Goal: Check status: Check status

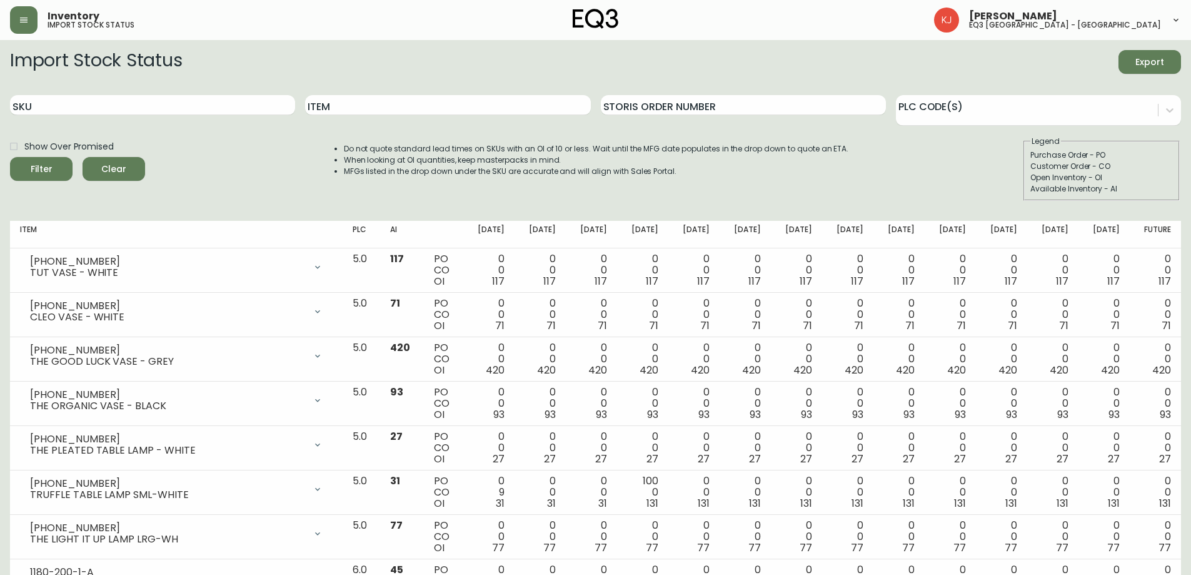
click at [118, 106] on input "SKU" at bounding box center [152, 105] width 285 height 20
click at [443, 105] on input "Item" at bounding box center [447, 105] width 285 height 20
type input "PI"
click at [10, 157] on button "Filter" at bounding box center [41, 169] width 63 height 24
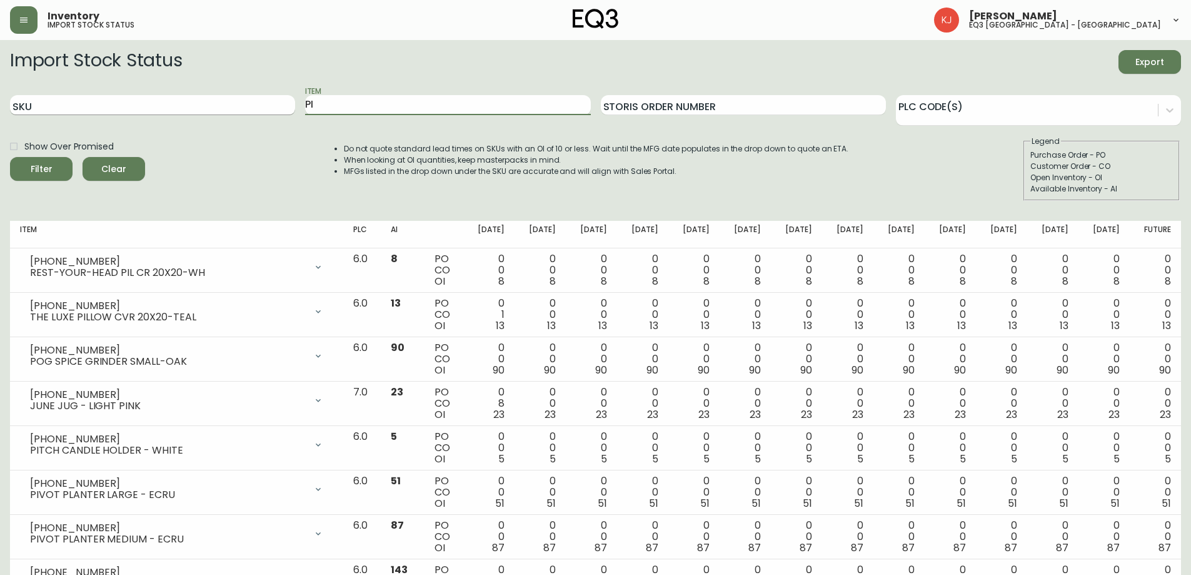
drag, startPoint x: 411, startPoint y: 108, endPoint x: 281, endPoint y: 108, distance: 130.1
click at [281, 108] on div "SKU Item PI Storis Order Number PLC Code(s)" at bounding box center [595, 105] width 1171 height 41
click at [231, 104] on input "SKU" at bounding box center [152, 105] width 285 height 20
paste input "t [PHONE_NUMBER]"
click at [17, 104] on input "t [PHONE_NUMBER]" at bounding box center [152, 105] width 285 height 20
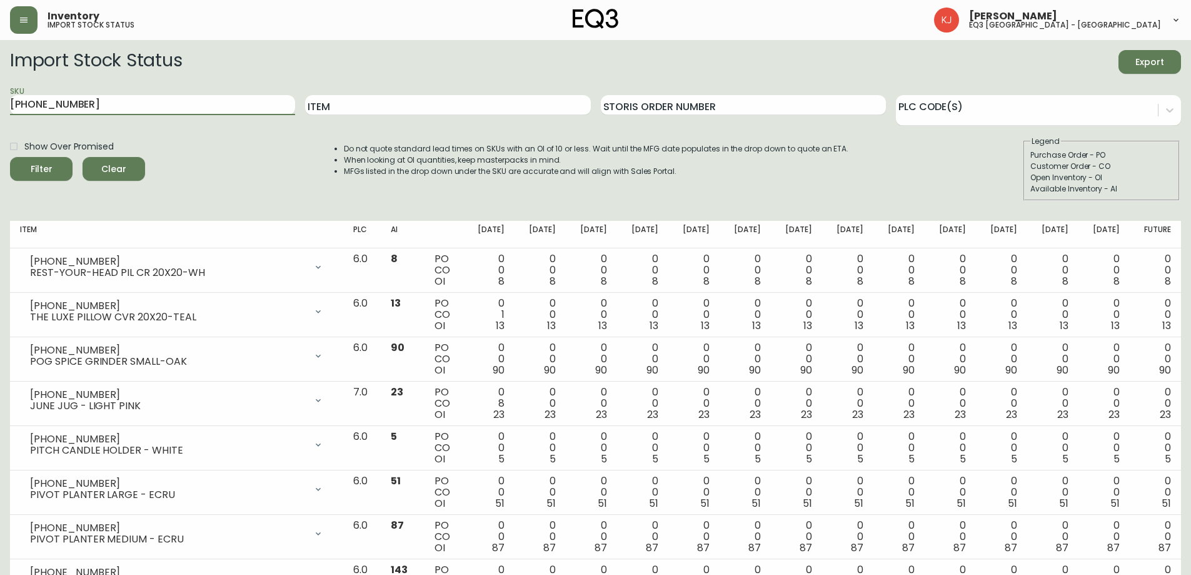
type input "[PHONE_NUMBER]"
click at [10, 157] on button "Filter" at bounding box center [41, 169] width 63 height 24
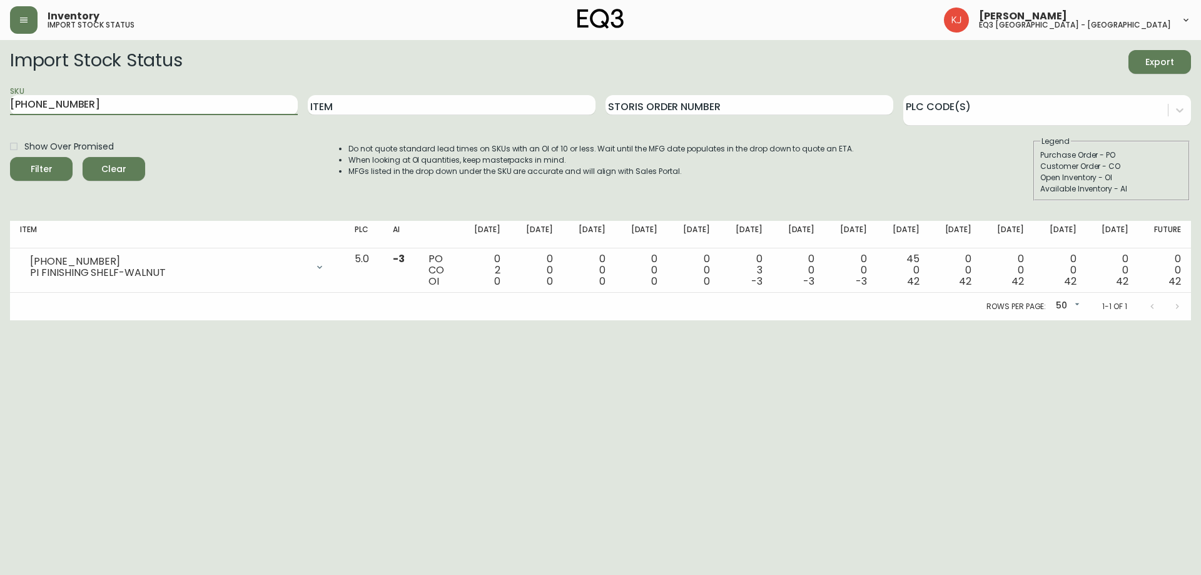
drag, startPoint x: 123, startPoint y: 98, endPoint x: 0, endPoint y: 103, distance: 123.3
click at [0, 103] on main "Import Stock Status Export SKU [PHONE_NUMBER] Item Storis Order Number PLC Code…" at bounding box center [600, 180] width 1201 height 280
click at [322, 104] on input "Item" at bounding box center [452, 105] width 288 height 20
paste input "t [PHONE_NUMBER]"
type input "t [PHONE_NUMBER]"
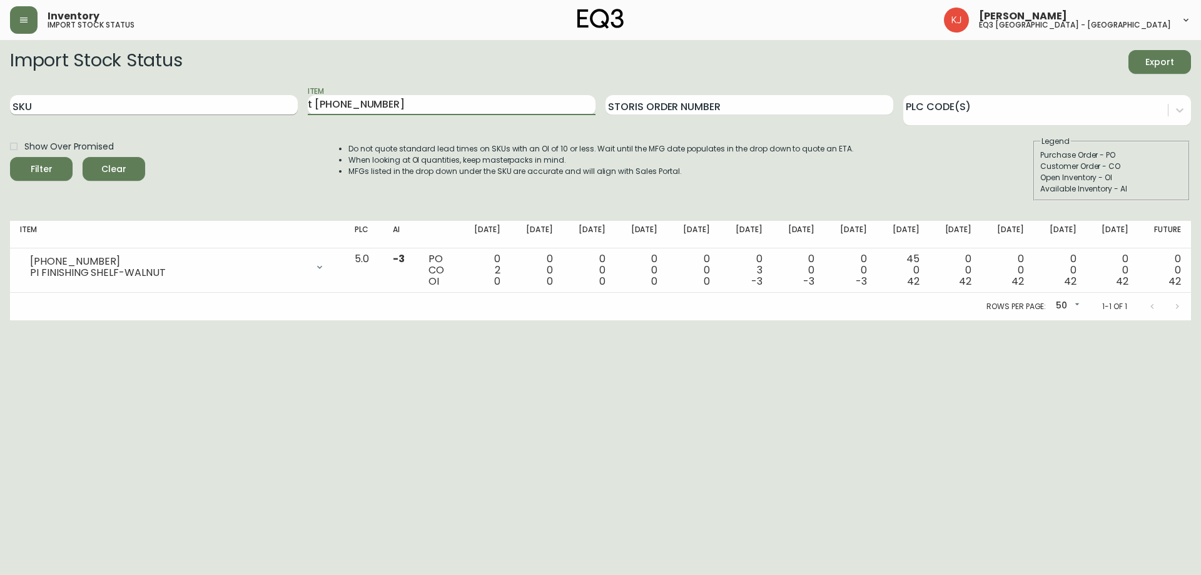
drag, startPoint x: 395, startPoint y: 109, endPoint x: 225, endPoint y: 111, distance: 170.8
click at [225, 111] on div "SKU Item t [PHONE_NUMBER] Storis Order Number PLC Code(s)" at bounding box center [600, 105] width 1181 height 41
click at [145, 112] on input "SKU" at bounding box center [154, 105] width 288 height 20
paste input "t [PHONE_NUMBER]"
click at [13, 104] on input "t [PHONE_NUMBER]" at bounding box center [154, 105] width 288 height 20
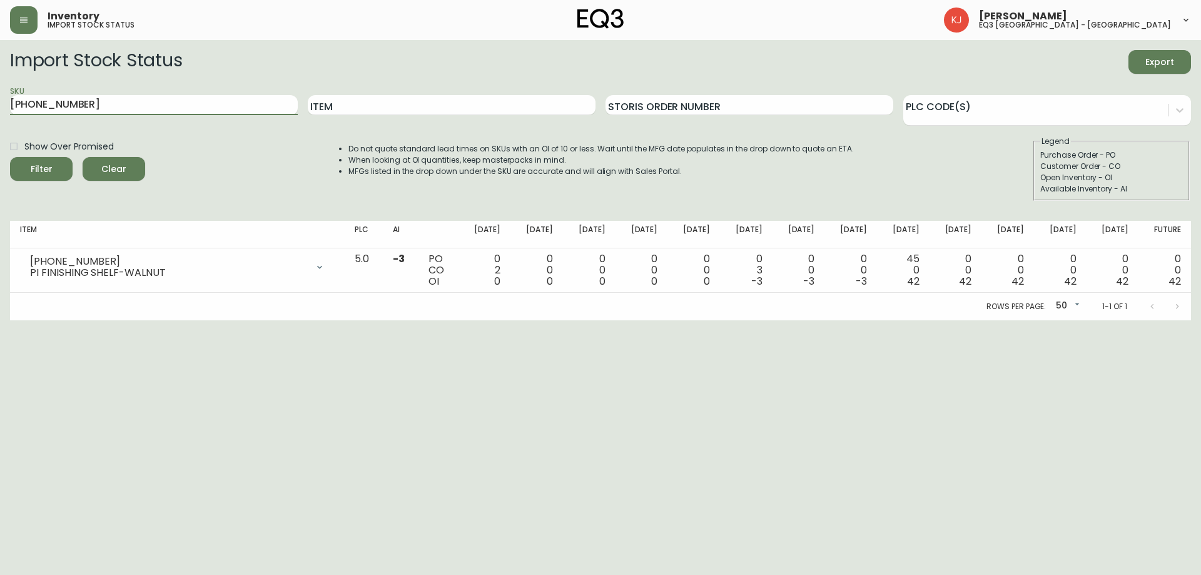
click at [10, 157] on button "Filter" at bounding box center [41, 169] width 63 height 24
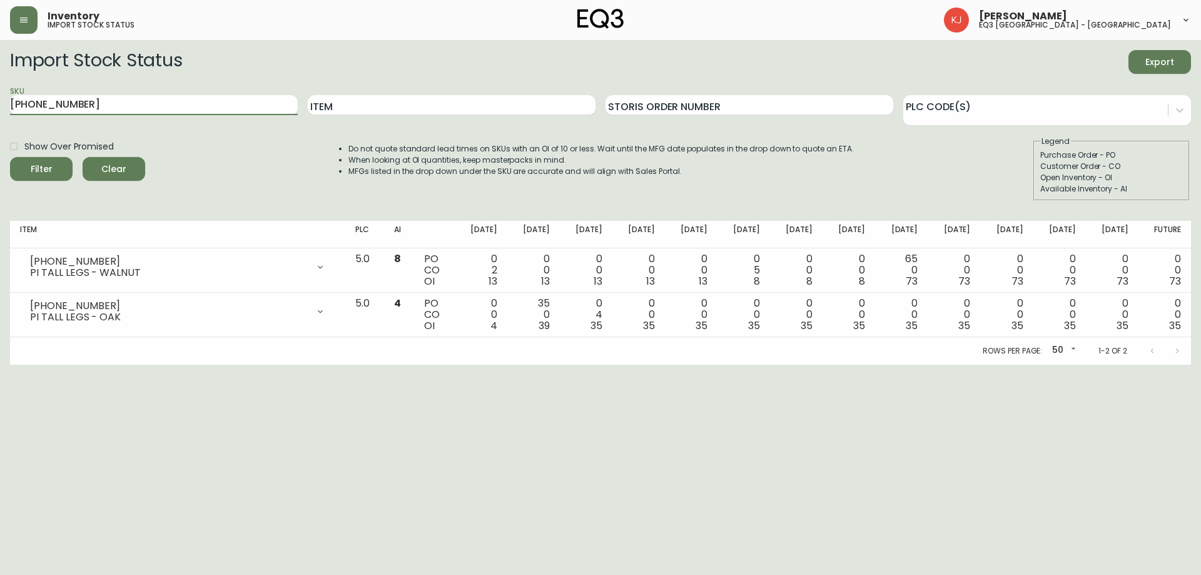
drag, startPoint x: 143, startPoint y: 109, endPoint x: 0, endPoint y: 103, distance: 142.7
click at [0, 103] on main "Import Stock Status Export SKU [PHONE_NUMBER] Item Storis Order Number PLC Code…" at bounding box center [600, 202] width 1201 height 325
paste input "t [PHONE_NUMBER]"
click at [15, 104] on input "t [PHONE_NUMBER]" at bounding box center [154, 105] width 288 height 20
type input "[PHONE_NUMBER]"
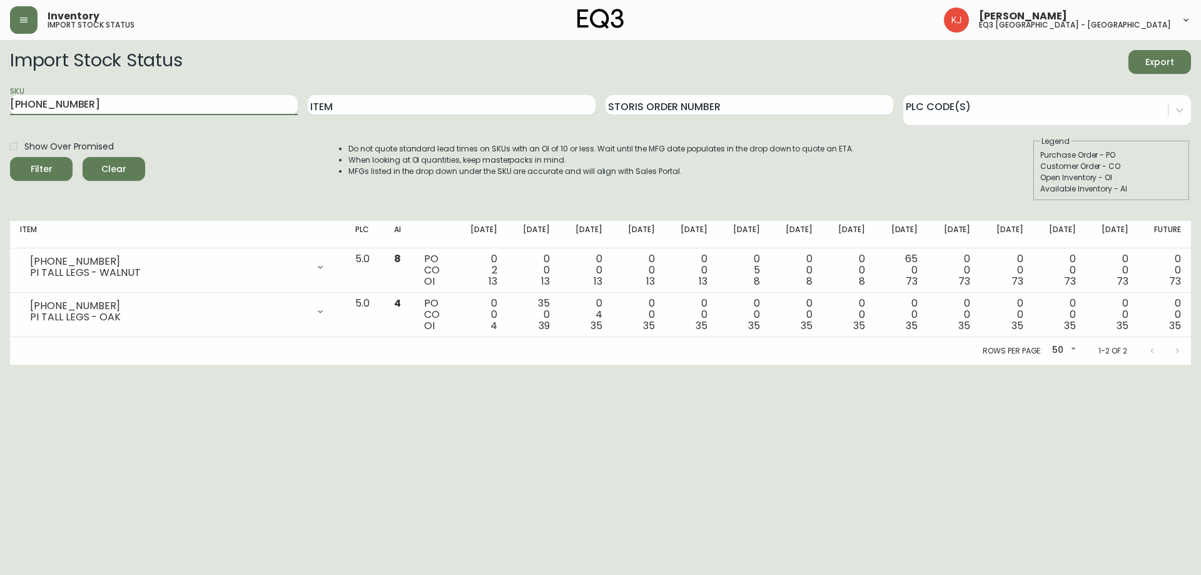
click at [10, 157] on button "Filter" at bounding box center [41, 169] width 63 height 24
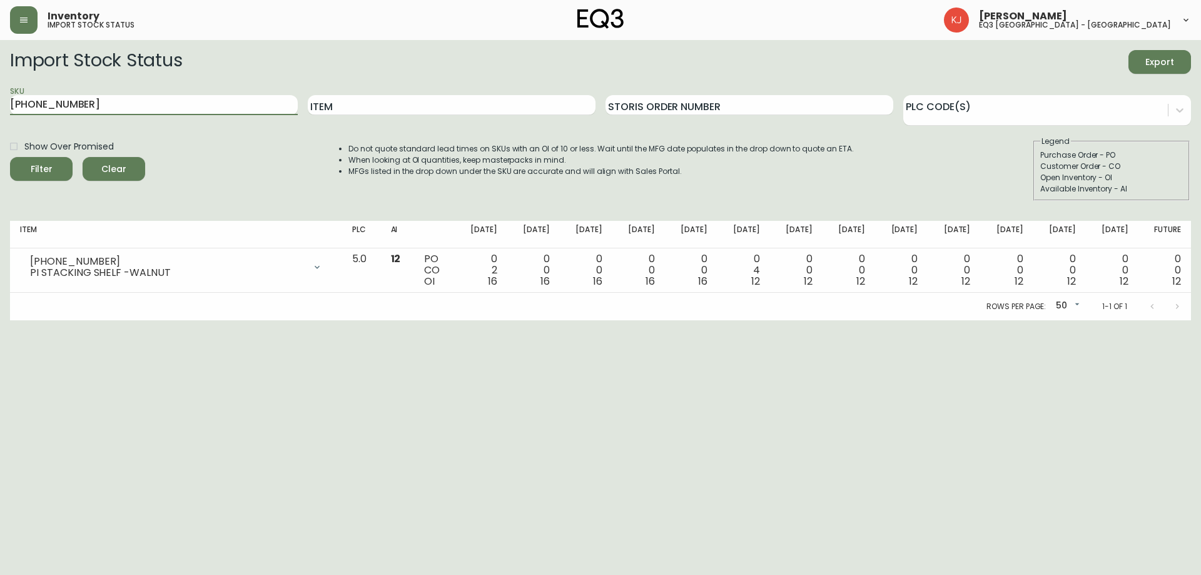
drag, startPoint x: 179, startPoint y: 108, endPoint x: 0, endPoint y: 96, distance: 179.9
click at [0, 96] on main "Import Stock Status Export SKU [PHONE_NUMBER] Item Storis Order Number PLC Code…" at bounding box center [600, 180] width 1201 height 280
paste input "[PHONE_NUMBER]"
click at [10, 157] on button "Filter" at bounding box center [41, 169] width 63 height 24
drag, startPoint x: 177, startPoint y: 102, endPoint x: 0, endPoint y: 83, distance: 178.0
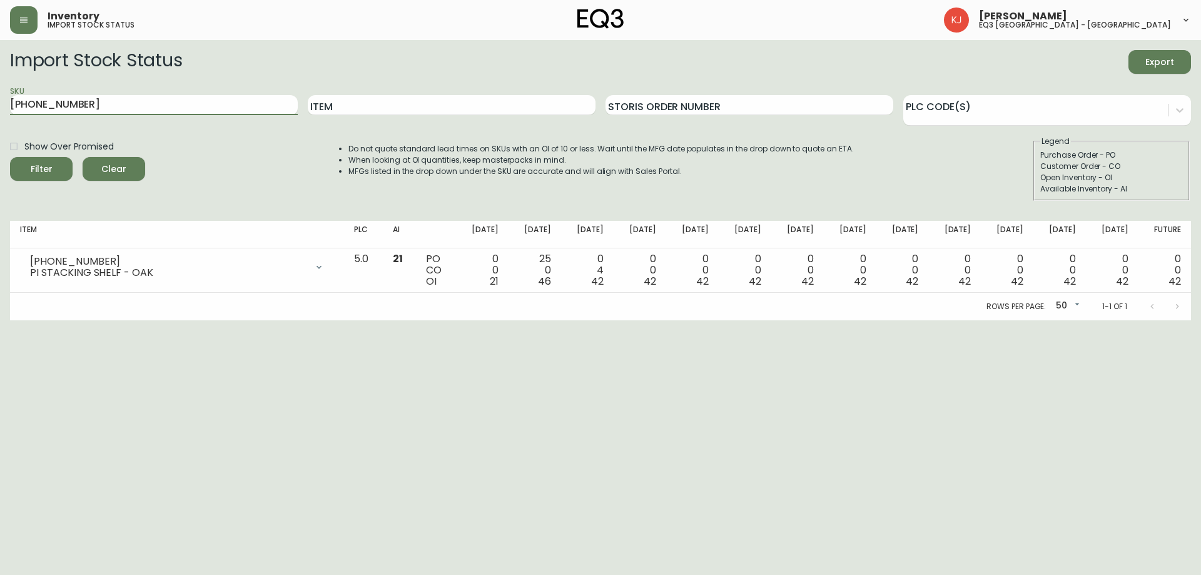
click at [0, 83] on main "Import Stock Status Export SKU [PHONE_NUMBER] Item Storis Order Number PLC Code…" at bounding box center [600, 180] width 1201 height 280
paste input "t [PHONE_NUMBER]"
click at [15, 105] on input "t [PHONE_NUMBER]" at bounding box center [154, 105] width 288 height 20
click at [10, 157] on button "Filter" at bounding box center [41, 169] width 63 height 24
click at [1078, 320] on html "Inventory import stock status [PERSON_NAME] eq3 [GEOGRAPHIC_DATA] - [GEOGRAPHIC…" at bounding box center [600, 160] width 1201 height 320
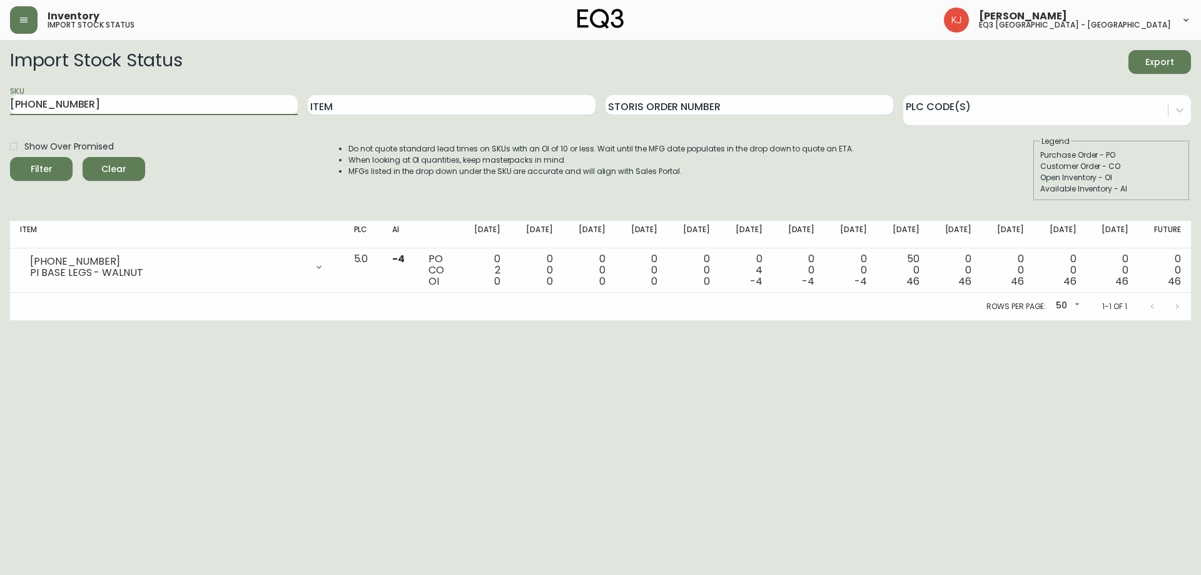
drag, startPoint x: 167, startPoint y: 109, endPoint x: 0, endPoint y: 111, distance: 167.0
click at [0, 111] on main "Import Stock Status Export SKU [PHONE_NUMBER] Item Storis Order Number PLC Code…" at bounding box center [600, 180] width 1201 height 280
click at [852, 320] on html "Inventory import stock status [PERSON_NAME] eq3 [GEOGRAPHIC_DATA] - [GEOGRAPHIC…" at bounding box center [600, 160] width 1201 height 320
drag, startPoint x: 196, startPoint y: 108, endPoint x: 0, endPoint y: 116, distance: 195.9
click at [0, 116] on main "Import Stock Status Export SKU [PHONE_NUMBER] Item Storis Order Number PLC Code…" at bounding box center [600, 180] width 1201 height 280
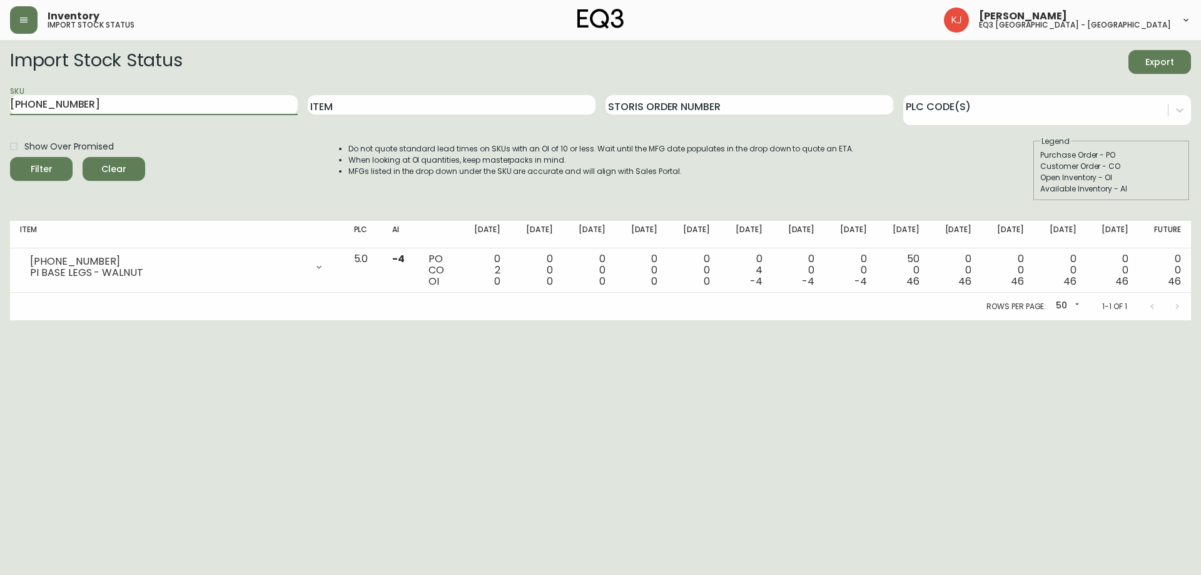
paste input "3-1"
click at [10, 157] on button "Filter" at bounding box center [41, 169] width 63 height 24
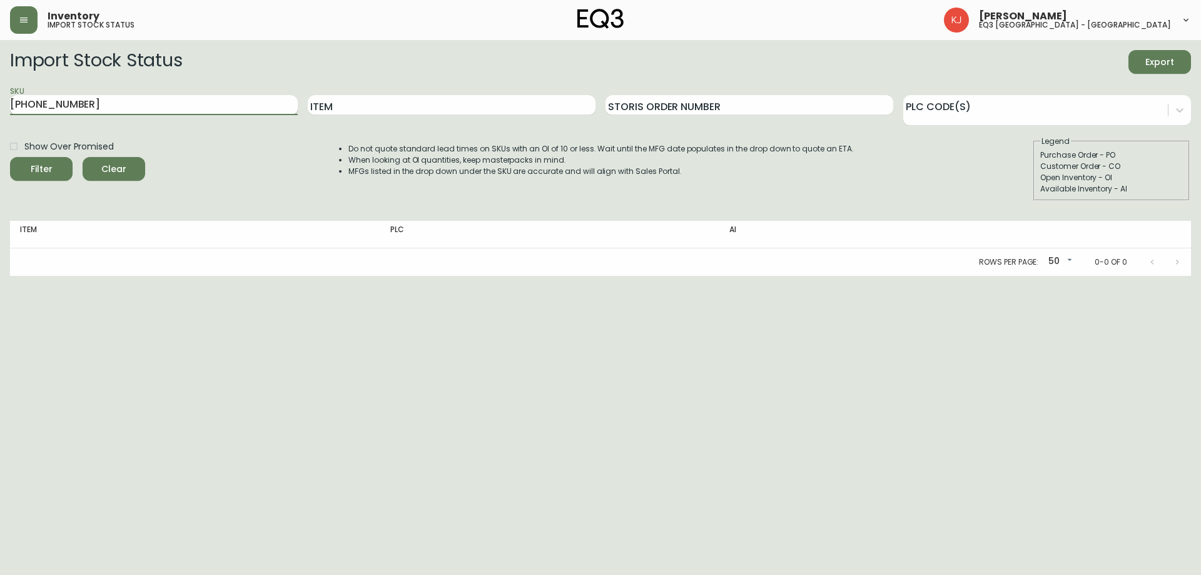
click at [10, 157] on button "Filter" at bounding box center [41, 169] width 63 height 24
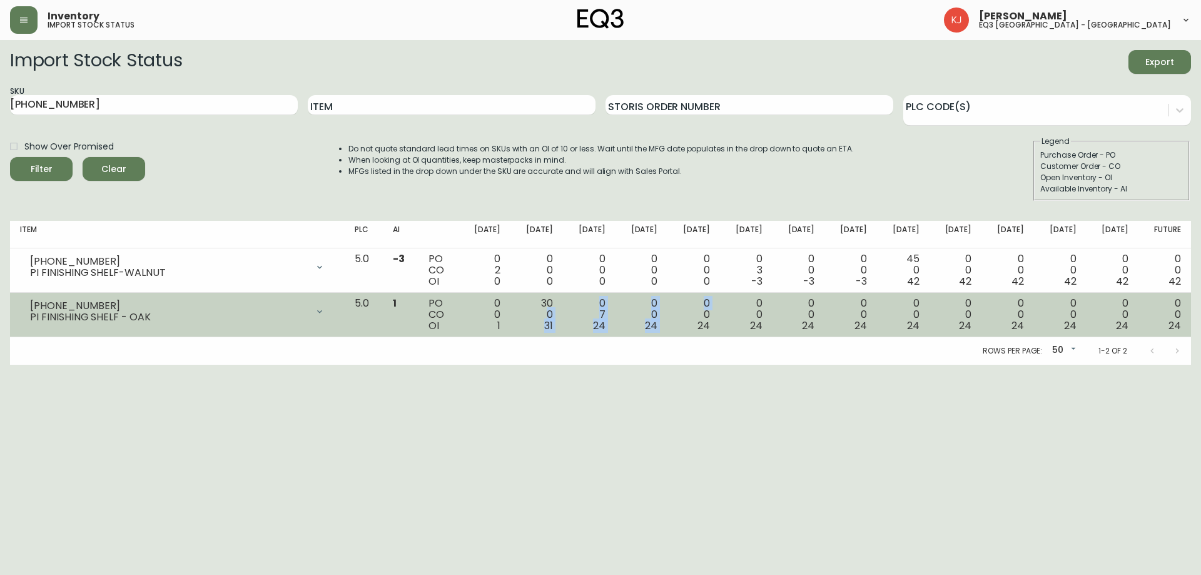
drag, startPoint x: 538, startPoint y: 313, endPoint x: 712, endPoint y: 314, distance: 173.2
click at [712, 314] on tr "[PHONE_NUMBER] PI FINISHING SHELF - OAK Opening Balance 1 ( [DATE] ) Available …" at bounding box center [600, 315] width 1181 height 44
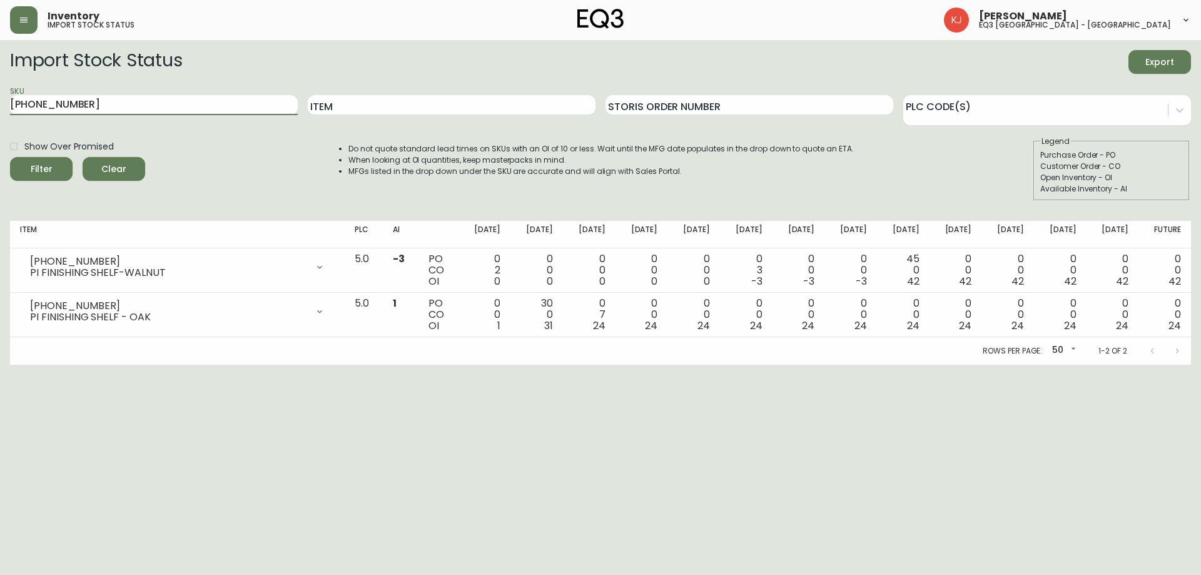
drag, startPoint x: 248, startPoint y: 98, endPoint x: 0, endPoint y: 100, distance: 247.7
click at [0, 100] on main "Import Stock Status Export SKU [PHONE_NUMBER] Item Storis Order Number PLC Code…" at bounding box center [600, 202] width 1201 height 325
paste input "5"
type input "[PHONE_NUMBER]"
click at [10, 157] on button "Filter" at bounding box center [41, 169] width 63 height 24
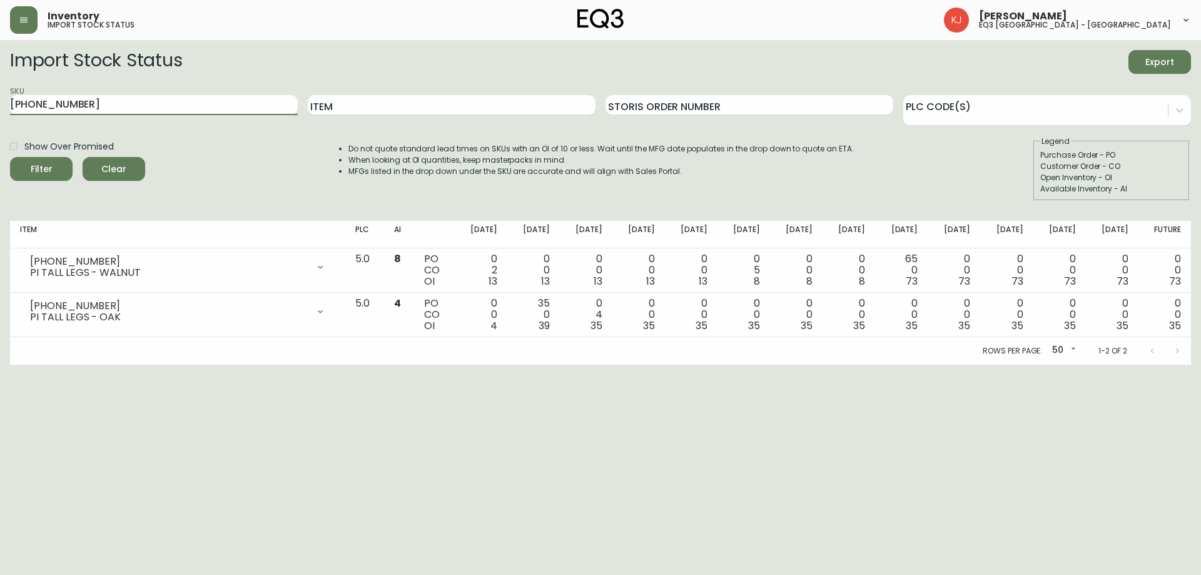
drag, startPoint x: 89, startPoint y: 111, endPoint x: 0, endPoint y: 118, distance: 89.1
click at [0, 118] on main "Import Stock Status Export SKU [PHONE_NUMBER] Item Storis Order Number PLC Code…" at bounding box center [600, 202] width 1201 height 325
paste input "[PHONE_NUMBER]"
click at [10, 157] on button "Filter" at bounding box center [41, 169] width 63 height 24
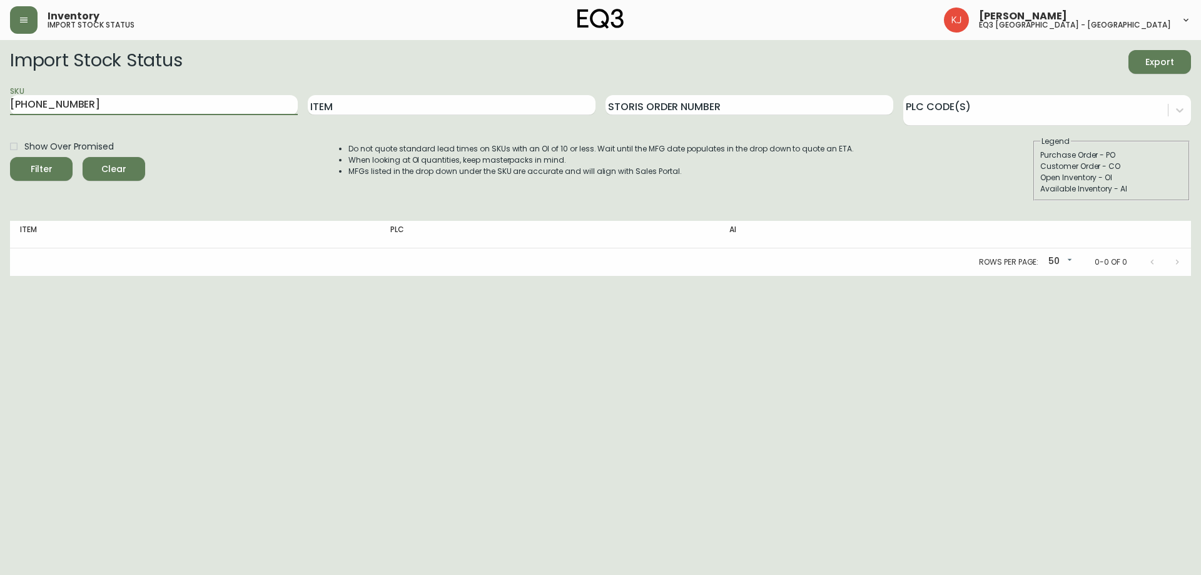
click at [10, 157] on button "Filter" at bounding box center [41, 169] width 63 height 24
click at [12, 104] on input "[PHONE_NUMBER]" at bounding box center [154, 105] width 288 height 20
type input "[PHONE_NUMBER]"
click at [10, 157] on button "Filter" at bounding box center [41, 169] width 63 height 24
